Goal: Task Accomplishment & Management: Complete application form

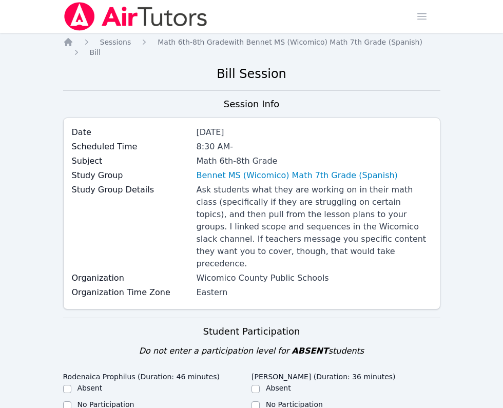
scroll to position [631, 0]
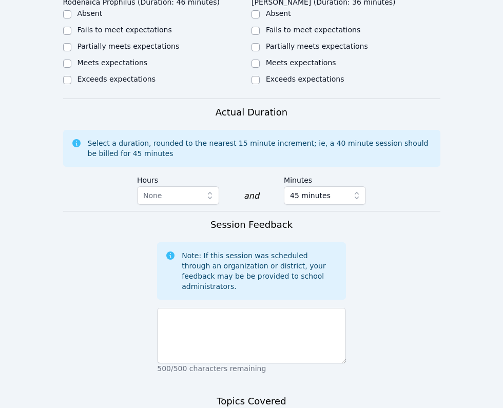
click at [387, 285] on form "Student Participation Do not enter a participation level for ABSENT students Ro…" at bounding box center [252, 114] width 378 height 854
click at [400, 226] on form "Student Participation Do not enter a participation level for ABSENT students Ro…" at bounding box center [252, 114] width 378 height 854
click at [380, 237] on form "Student Participation Do not enter a participation level for ABSENT students Ro…" at bounding box center [252, 114] width 378 height 854
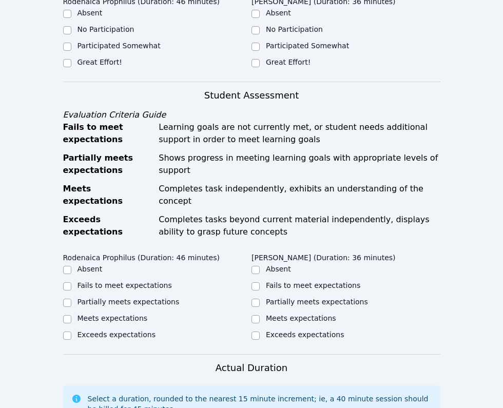
scroll to position [356, 0]
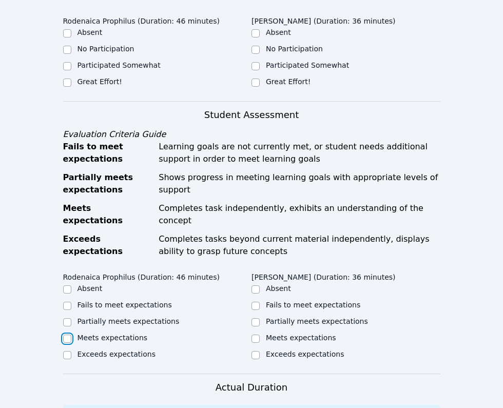
click at [68, 335] on input "Meets expectations" at bounding box center [67, 339] width 8 height 8
checkbox input "true"
click at [261, 333] on div "Meets expectations" at bounding box center [346, 339] width 189 height 12
click at [260, 333] on div "Meets expectations" at bounding box center [346, 339] width 189 height 12
click at [256, 335] on input "Meets expectations" at bounding box center [256, 339] width 8 height 8
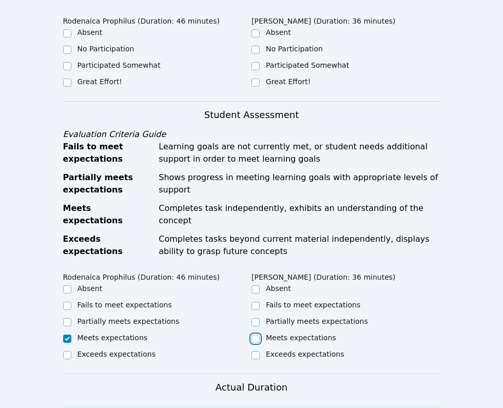
checkbox input "true"
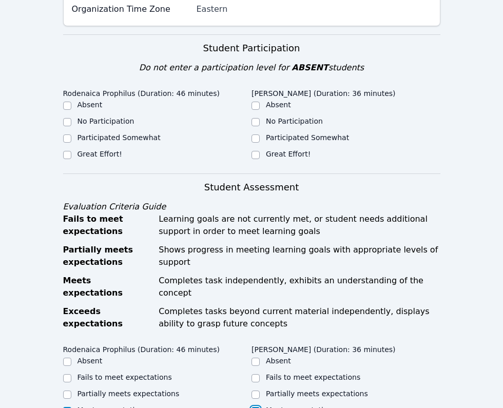
scroll to position [199, 0]
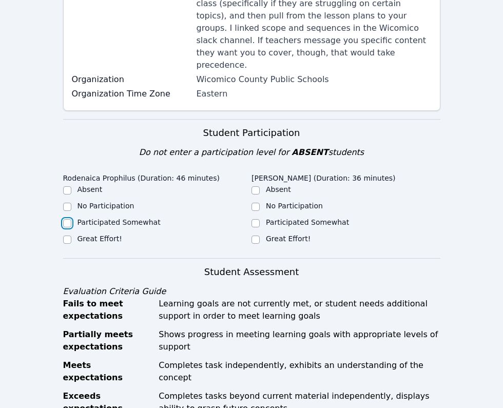
click at [66, 219] on input "Participated Somewhat" at bounding box center [67, 223] width 8 height 8
checkbox input "true"
click at [253, 219] on input "Participated Somewhat" at bounding box center [256, 223] width 8 height 8
checkbox input "true"
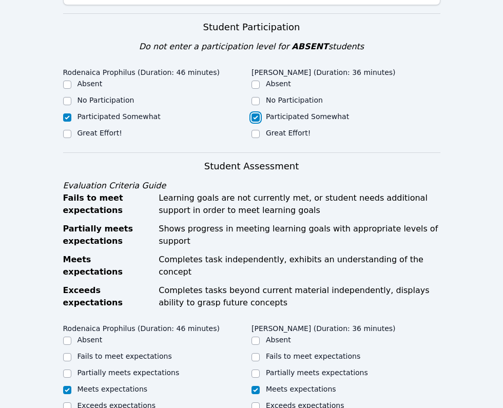
scroll to position [296, 0]
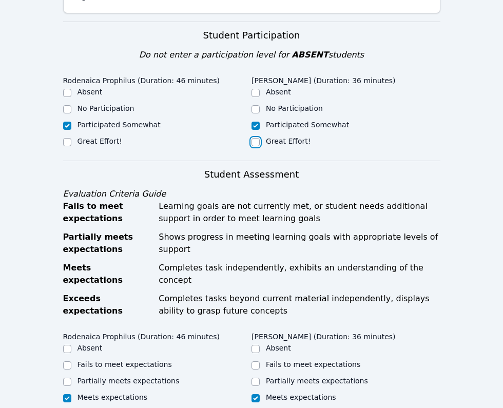
click at [254, 138] on input "Great Effort!" at bounding box center [256, 142] width 8 height 8
checkbox input "true"
checkbox input "false"
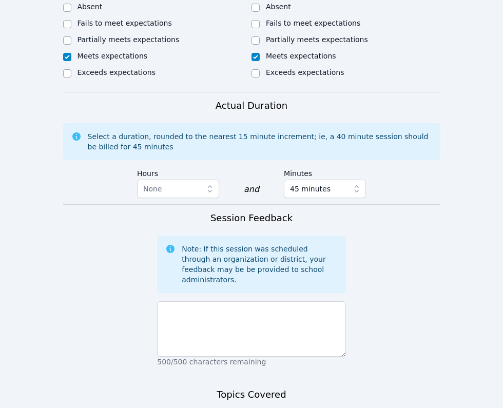
scroll to position [645, 0]
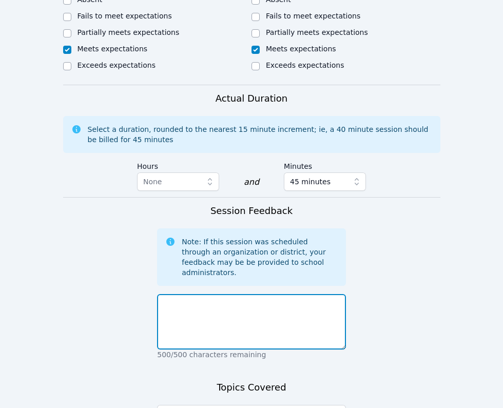
click at [228, 294] on textarea at bounding box center [251, 321] width 189 height 55
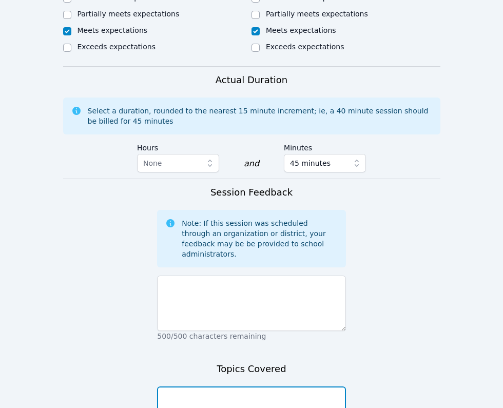
click at [216, 387] on textarea at bounding box center [251, 414] width 189 height 55
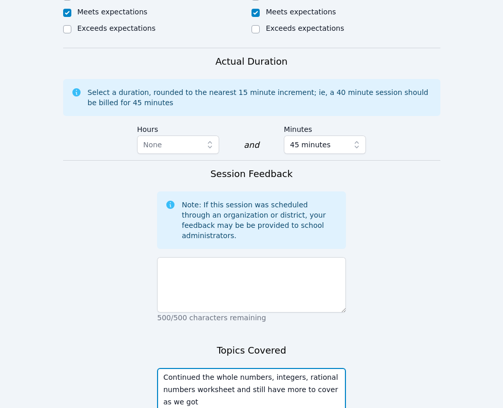
drag, startPoint x: 219, startPoint y: 364, endPoint x: 169, endPoint y: 366, distance: 50.4
click at [169, 368] on textarea "Continued the whole numbers, integers, rational numbers worksheet and still hav…" at bounding box center [251, 395] width 189 height 55
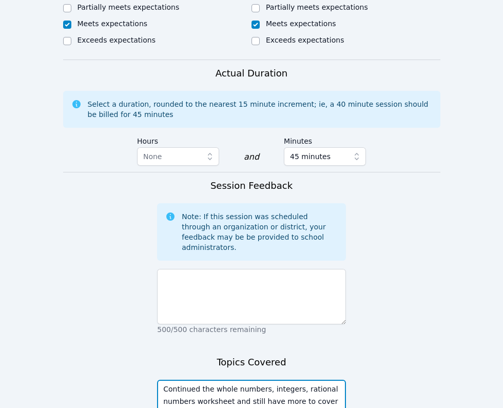
scroll to position [667, 0]
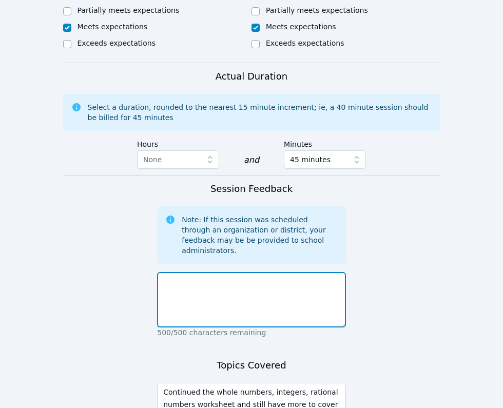
click at [181, 272] on textarea at bounding box center [251, 299] width 189 height 55
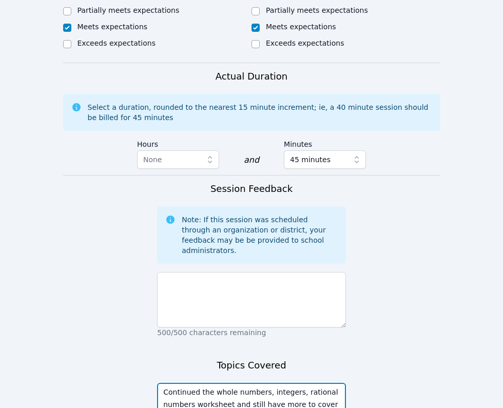
click at [162, 383] on textarea "Continued the whole numbers, integers, rational numbers worksheet and still hav…" at bounding box center [251, 410] width 189 height 55
click at [239, 383] on textarea "Did a warm up and had technical Continued the whole numbers, integers, rational…" at bounding box center [251, 410] width 189 height 55
click at [270, 383] on textarea "Did a warm up and had to technical Continued the whole numbers, integers, ratio…" at bounding box center [251, 410] width 189 height 55
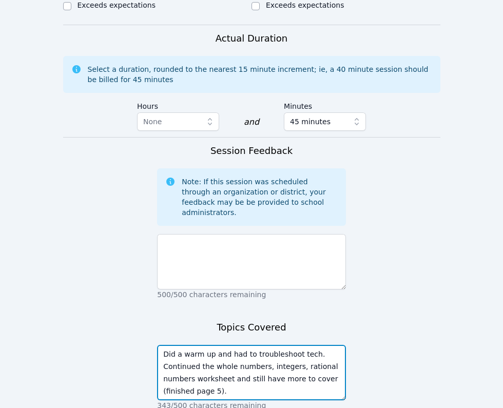
scroll to position [708, 0]
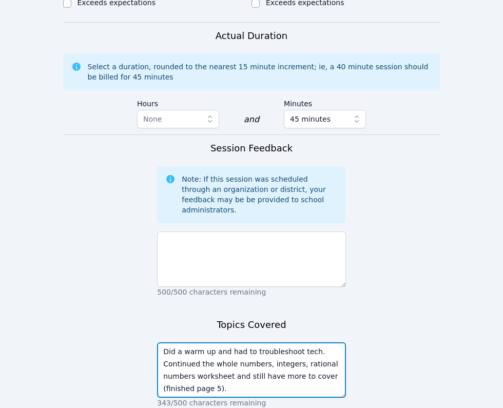
type textarea "Did a warm up and had to troubleshoot tech. Continued the whole numbers, intege…"
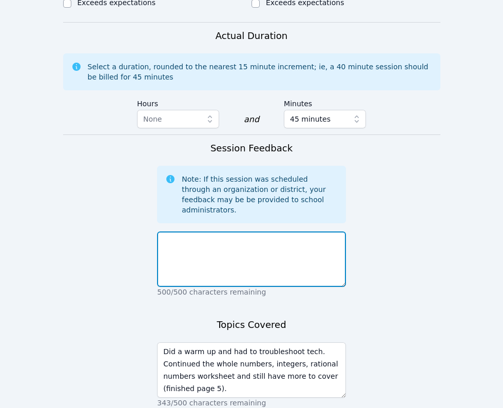
click at [258, 243] on textarea at bounding box center [251, 259] width 189 height 55
type textarea "x"
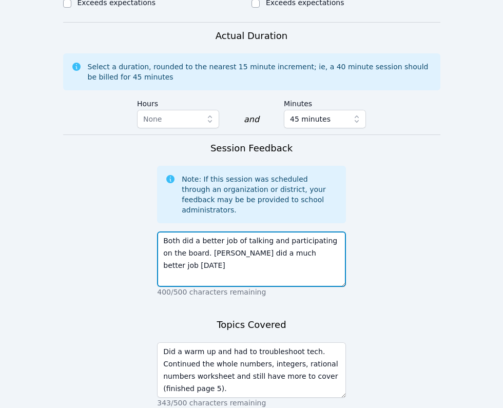
drag, startPoint x: 320, startPoint y: 219, endPoint x: 221, endPoint y: 217, distance: 98.6
click at [221, 232] on textarea "Both did a better job of talking and participating on the board. [PERSON_NAME] …" at bounding box center [251, 259] width 189 height 55
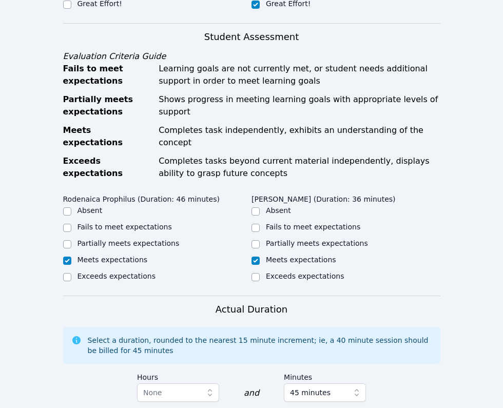
scroll to position [758, 0]
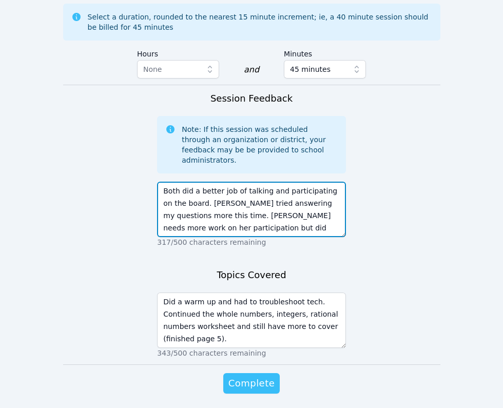
type textarea "Both did a better job of talking and participating on the board. [PERSON_NAME] …"
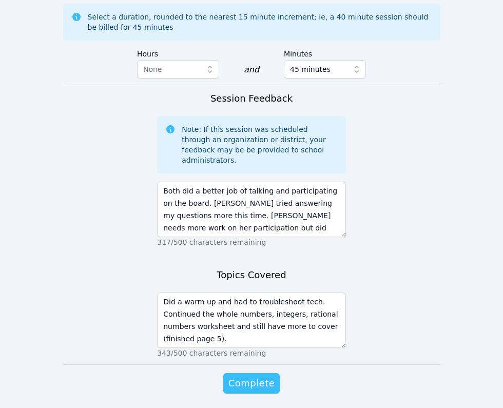
click at [248, 377] on span "Complete" at bounding box center [252, 384] width 46 height 14
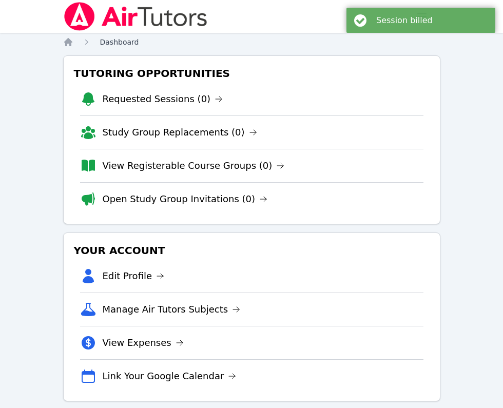
click at [104, 39] on span "Dashboard" at bounding box center [119, 42] width 39 height 8
